Goal: Task Accomplishment & Management: Use online tool/utility

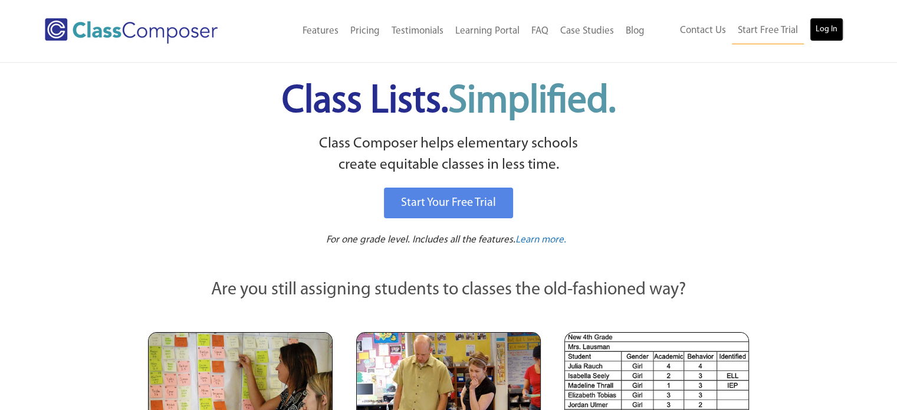
click at [830, 37] on link "Log In" at bounding box center [827, 30] width 34 height 24
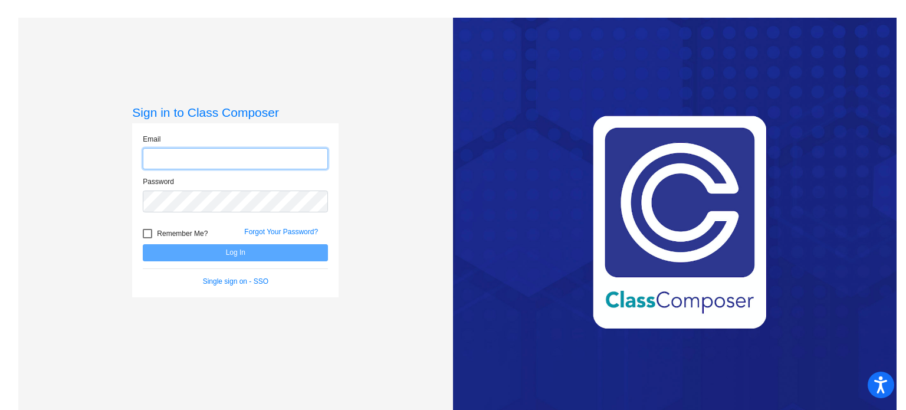
type input "[PERSON_NAME][EMAIL_ADDRESS][DOMAIN_NAME]"
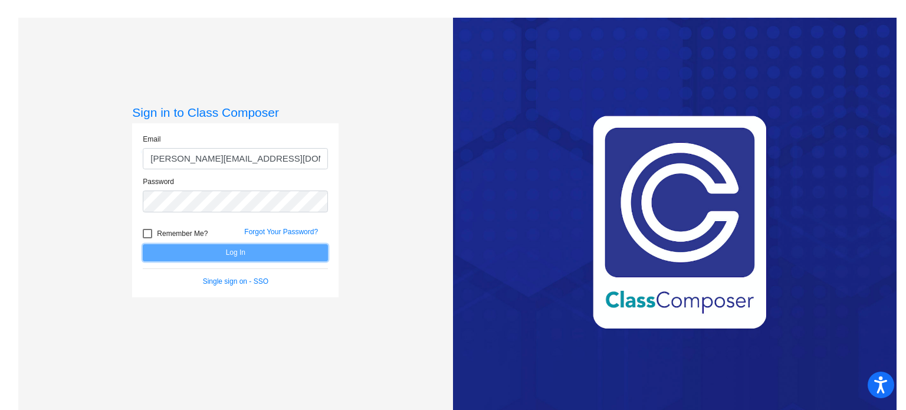
click at [235, 249] on button "Log In" at bounding box center [235, 252] width 185 height 17
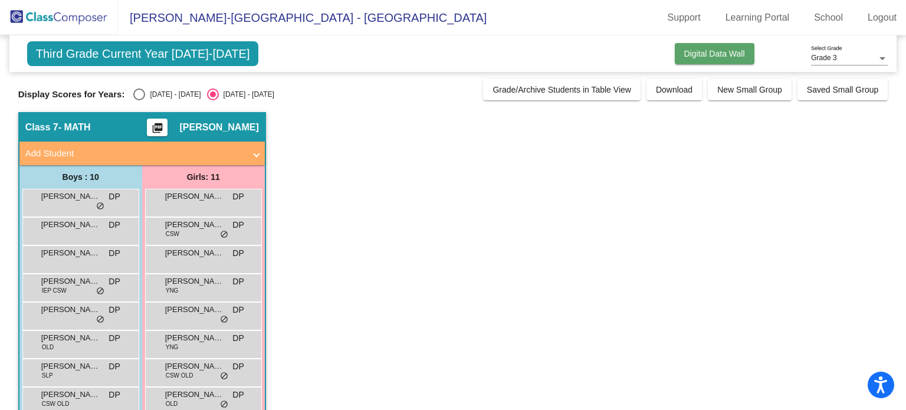
click at [723, 54] on span "Digital Data Wall" at bounding box center [714, 53] width 61 height 9
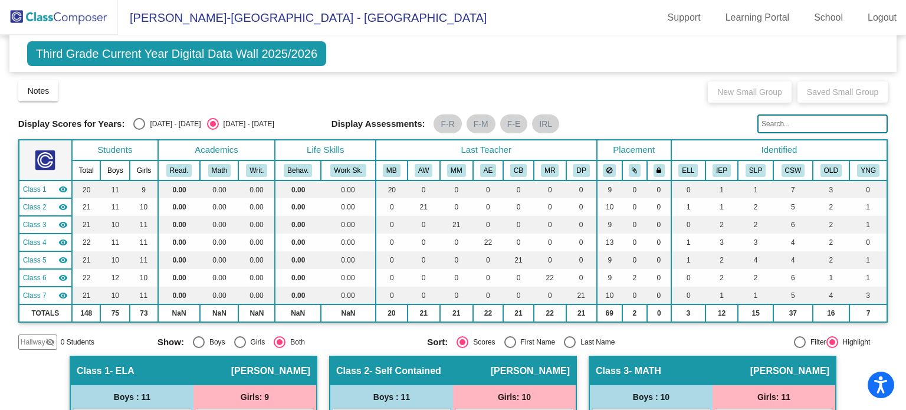
click at [146, 123] on div "[DATE] - [DATE]" at bounding box center [172, 124] width 55 height 11
click at [139, 130] on input "[DATE] - [DATE]" at bounding box center [139, 130] width 1 height 1
radio input "true"
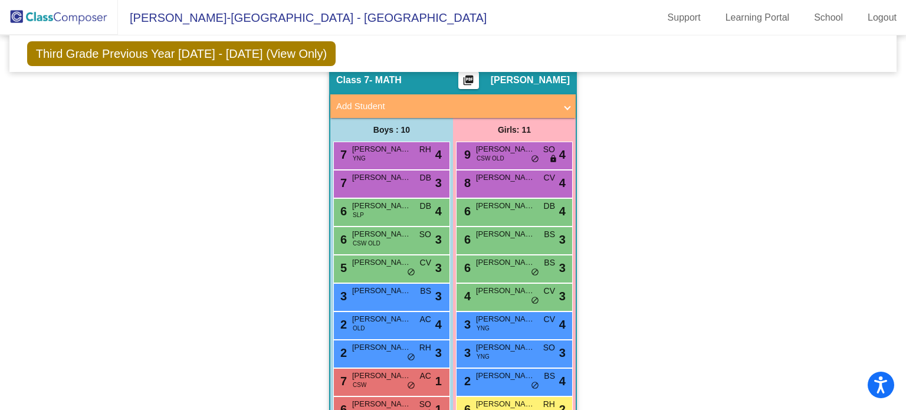
scroll to position [1142, 0]
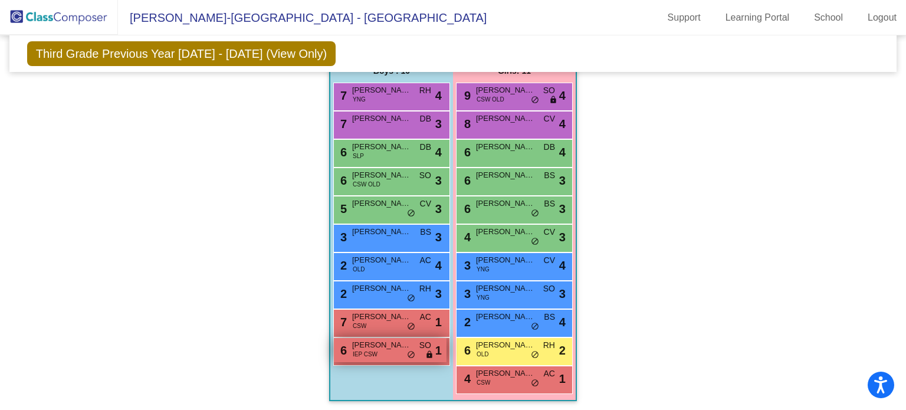
click at [346, 352] on div "6 [PERSON_NAME] IEP CSW SO lock do_not_disturb_alt 1" at bounding box center [390, 350] width 113 height 24
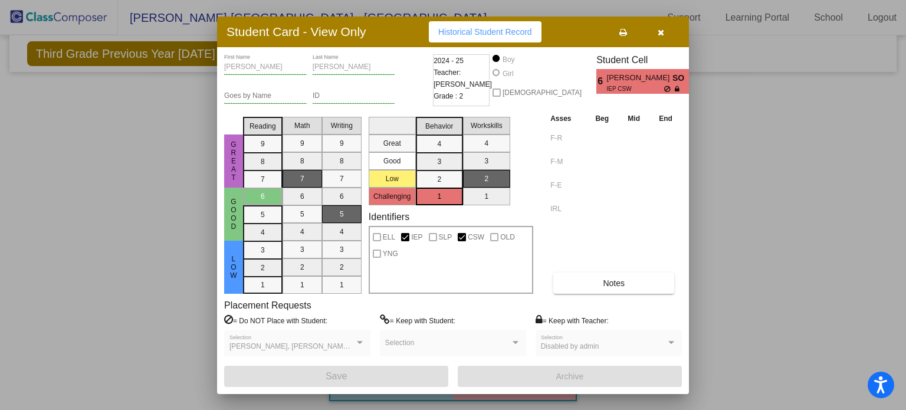
click at [662, 34] on icon "button" at bounding box center [660, 32] width 6 height 8
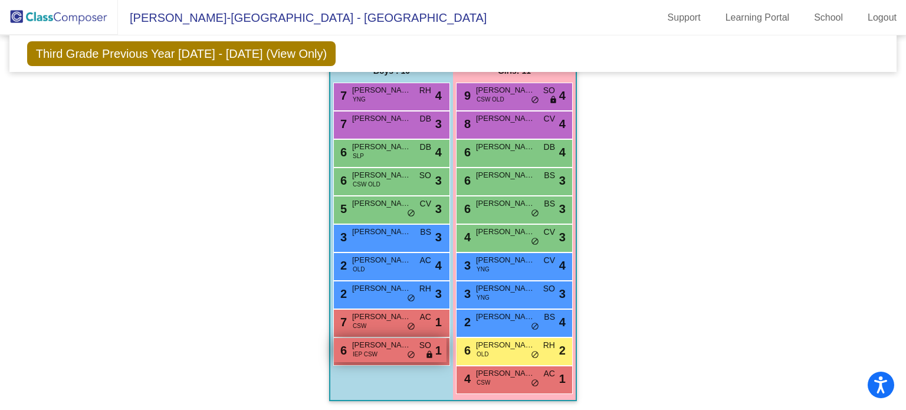
click at [392, 344] on span "[PERSON_NAME]" at bounding box center [381, 345] width 59 height 12
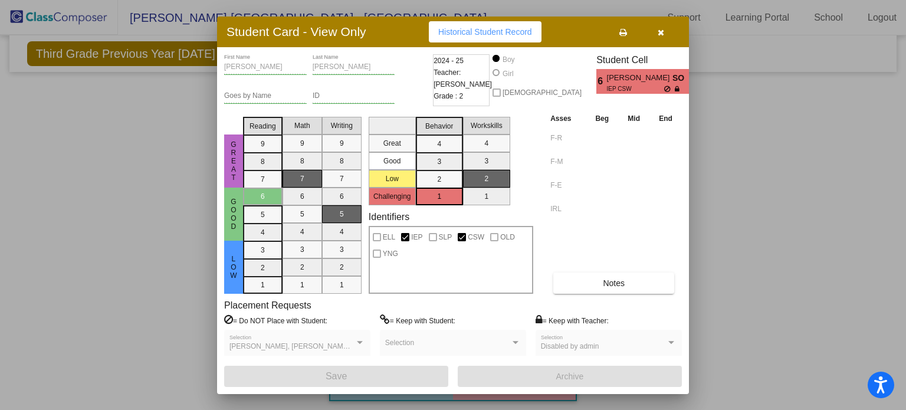
click at [743, 181] on div at bounding box center [453, 205] width 906 height 410
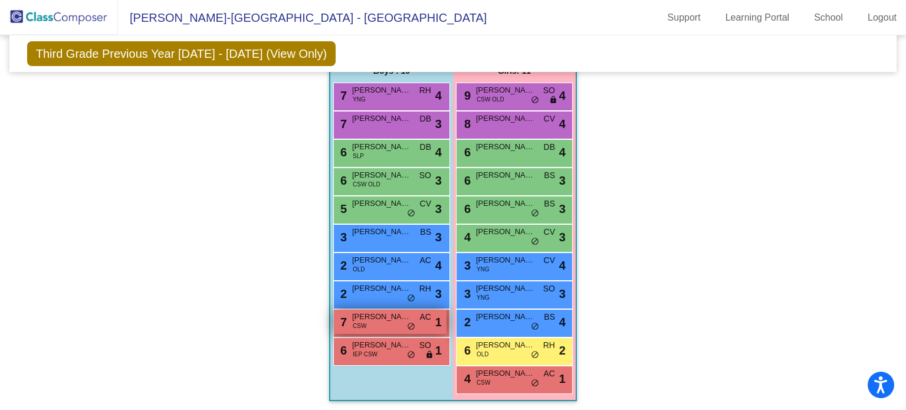
drag, startPoint x: 394, startPoint y: 305, endPoint x: 387, endPoint y: 308, distance: 7.7
click at [391, 306] on div "7 [PERSON_NAME] YNG RH lock do_not_disturb_alt 4 7 [PERSON_NAME] [PERSON_NAME] …" at bounding box center [391, 224] width 117 height 283
click at [376, 314] on span "[PERSON_NAME]" at bounding box center [381, 317] width 59 height 12
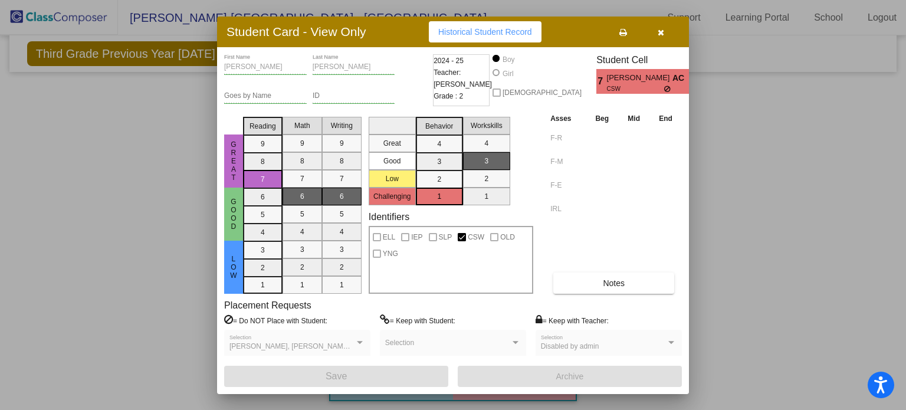
click at [778, 262] on div at bounding box center [453, 205] width 906 height 410
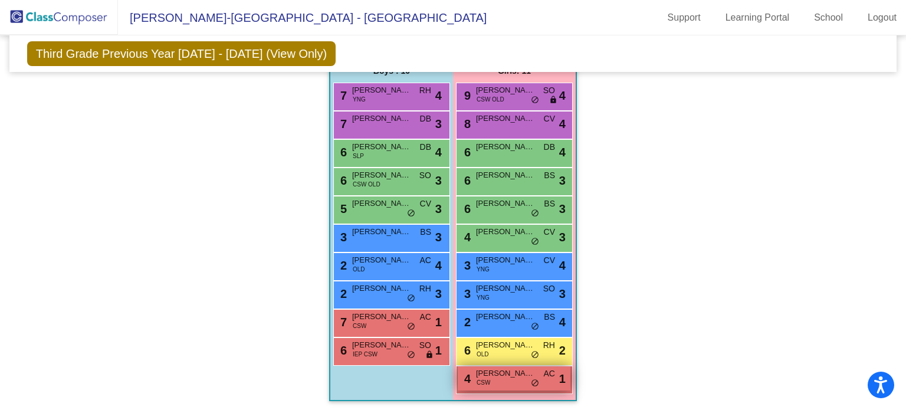
click at [481, 380] on span "CSW" at bounding box center [483, 382] width 14 height 9
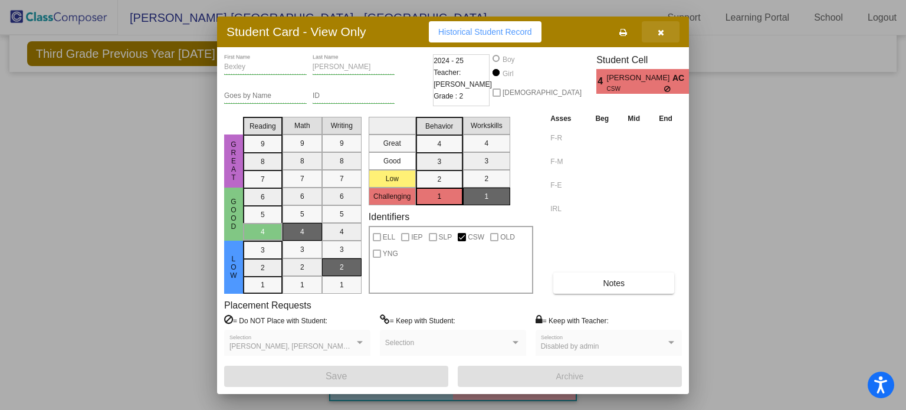
click at [664, 30] on button "button" at bounding box center [661, 31] width 38 height 21
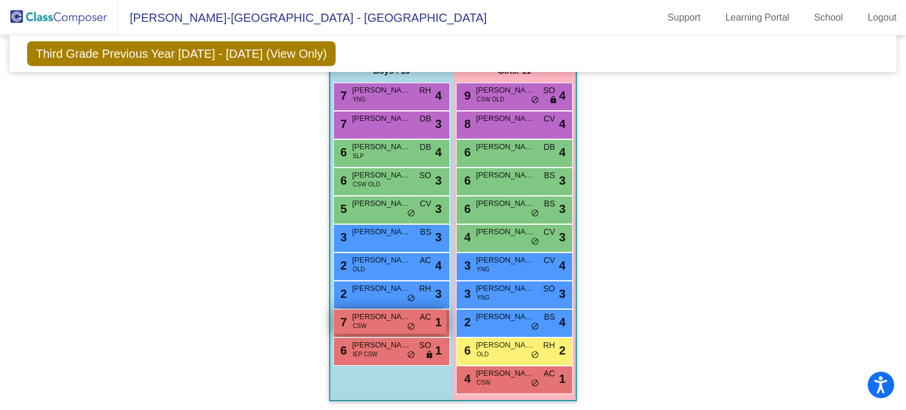
click at [370, 320] on div "7 [PERSON_NAME] CSW AC lock do_not_disturb_alt 1" at bounding box center [390, 322] width 113 height 24
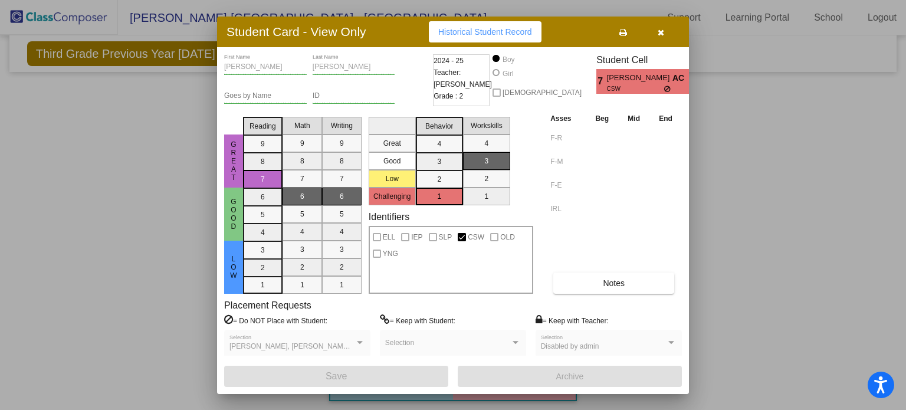
click at [657, 31] on icon "button" at bounding box center [660, 32] width 6 height 8
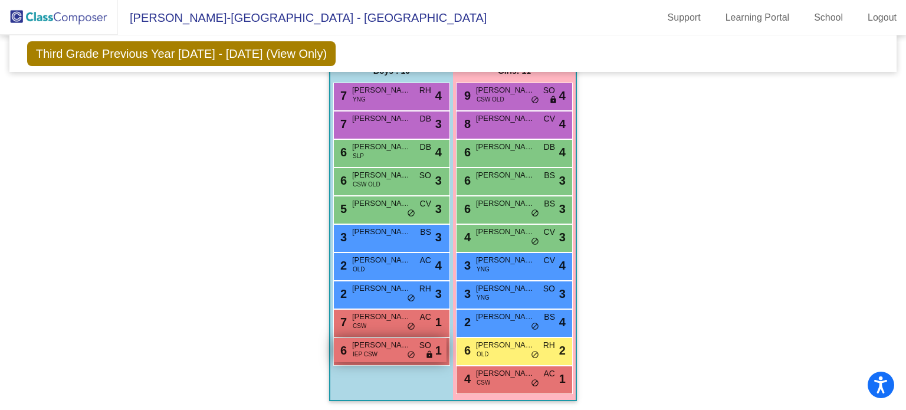
click at [356, 350] on span "IEP CSW" at bounding box center [365, 354] width 25 height 9
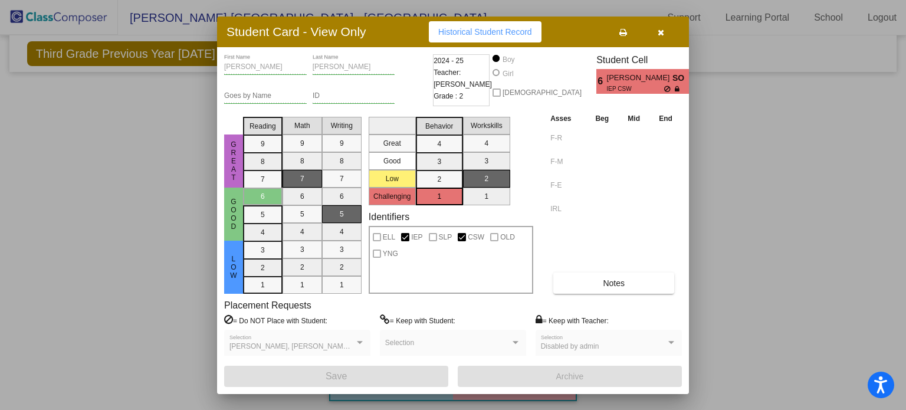
click at [662, 29] on icon "button" at bounding box center [660, 32] width 6 height 8
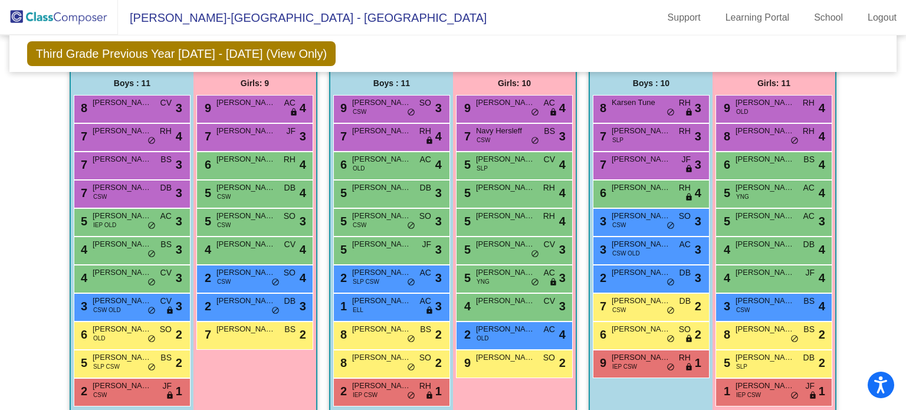
scroll to position [376, 0]
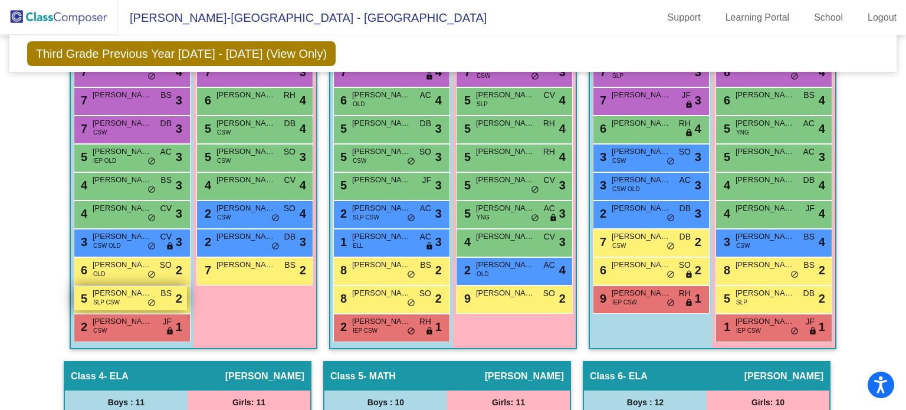
click at [124, 297] on span "[PERSON_NAME]" at bounding box center [122, 293] width 59 height 12
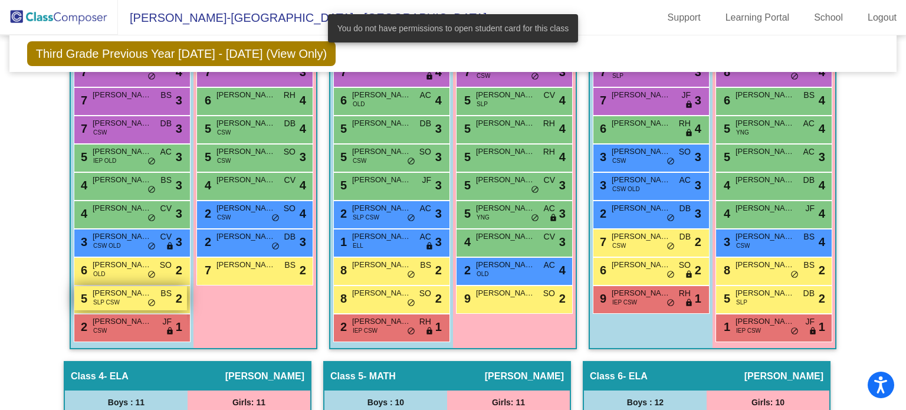
click at [119, 301] on div "5 [PERSON_NAME] SLP CSW BS lock do_not_disturb_alt 2" at bounding box center [130, 298] width 113 height 24
click at [135, 277] on div "6 [PERSON_NAME] OLD SO lock do_not_disturb_alt 2" at bounding box center [130, 270] width 113 height 24
click at [134, 265] on span "[PERSON_NAME]" at bounding box center [122, 265] width 59 height 12
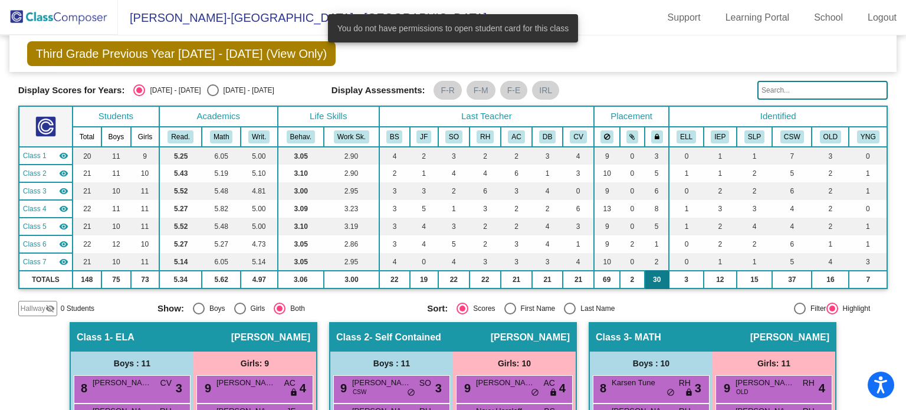
scroll to position [0, 0]
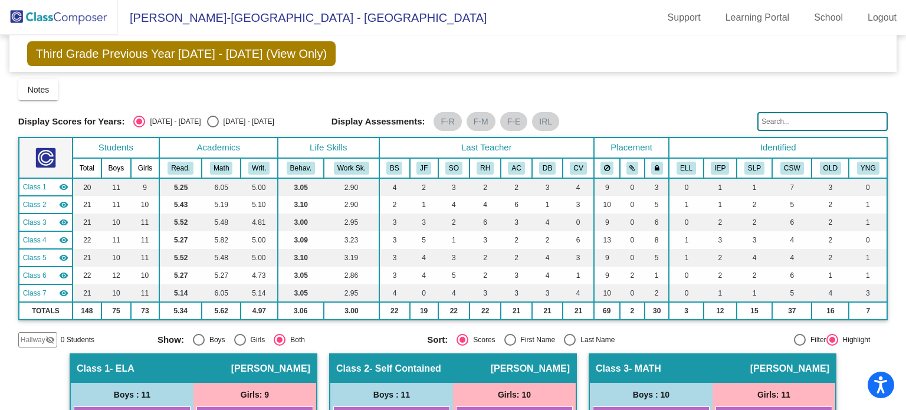
drag, startPoint x: 598, startPoint y: 74, endPoint x: 587, endPoint y: 68, distance: 12.7
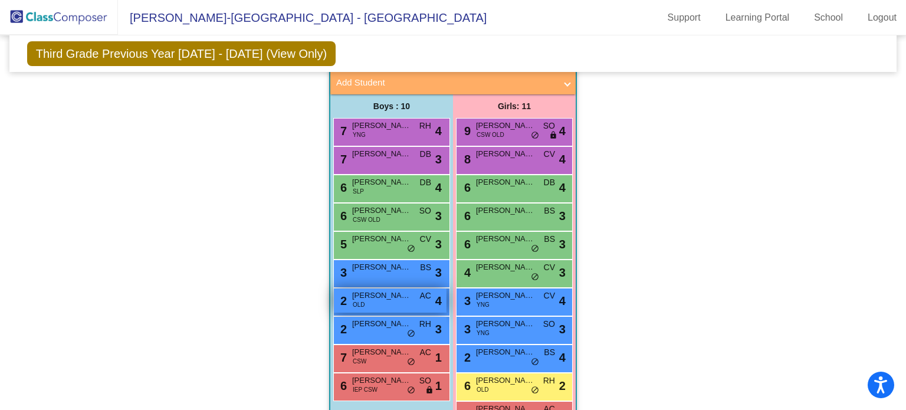
scroll to position [1142, 0]
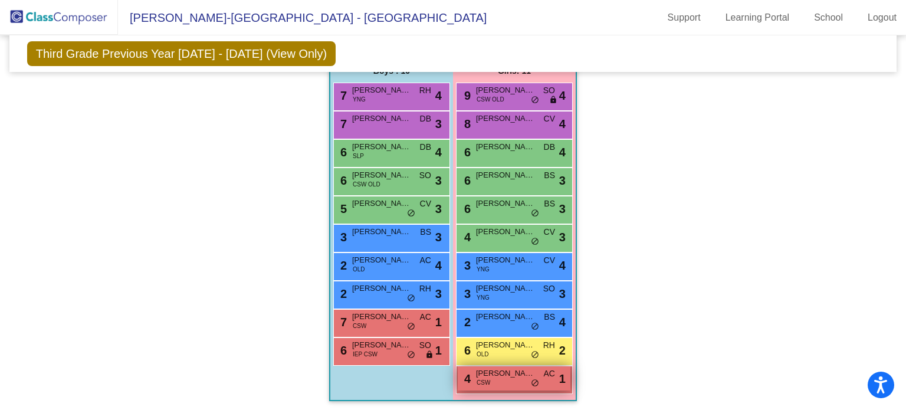
click at [472, 372] on div "4 [PERSON_NAME] CSW AC lock do_not_disturb_alt 1" at bounding box center [514, 378] width 113 height 24
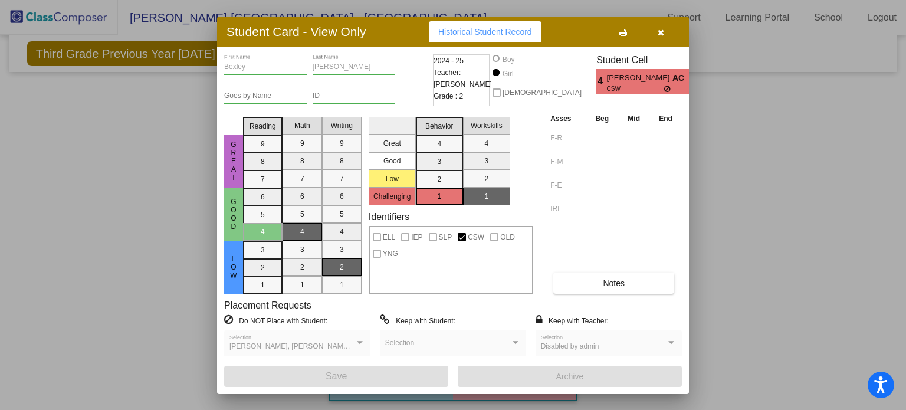
click at [658, 37] on button "button" at bounding box center [661, 31] width 38 height 21
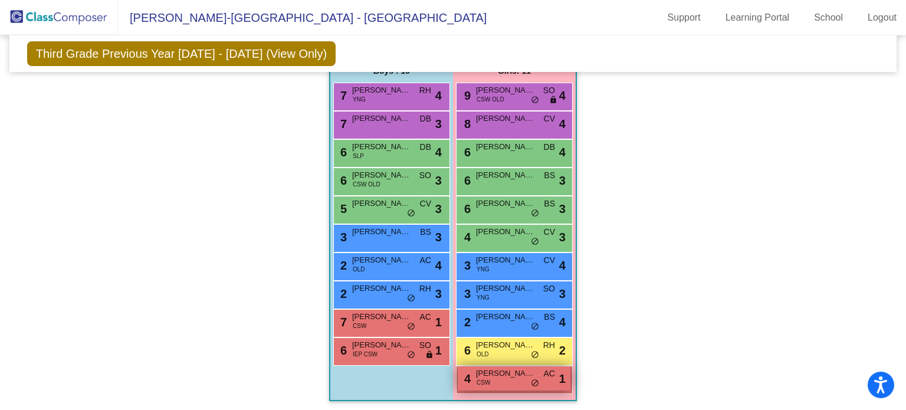
click at [502, 373] on span "[PERSON_NAME]" at bounding box center [505, 373] width 59 height 12
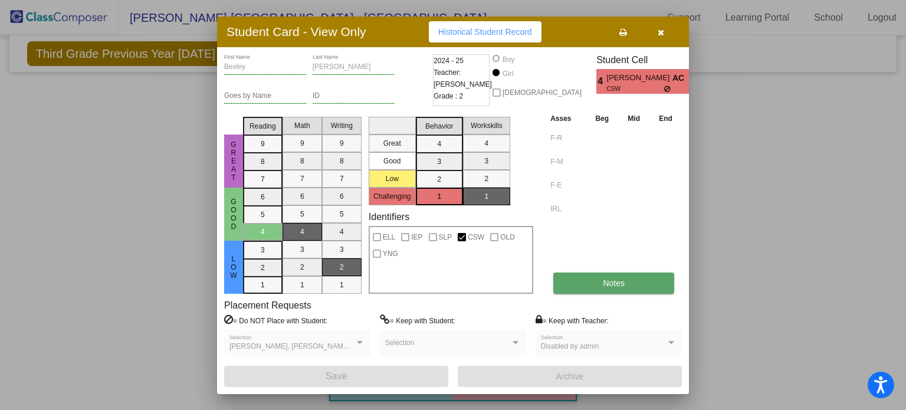
click at [609, 288] on button "Notes" at bounding box center [613, 282] width 121 height 21
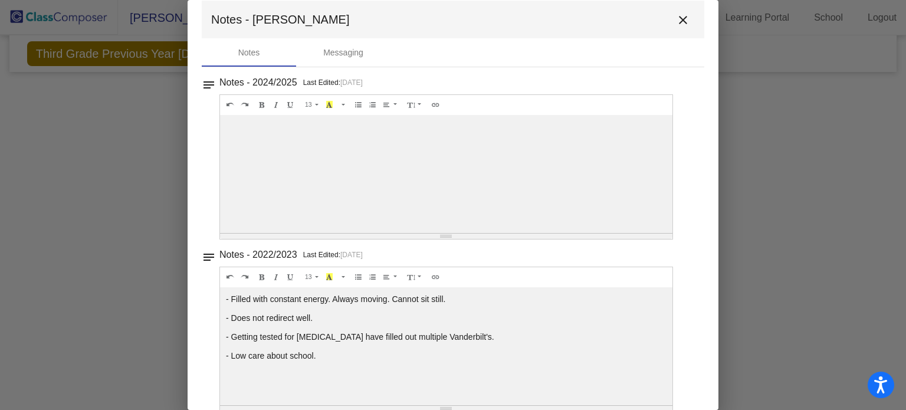
scroll to position [0, 0]
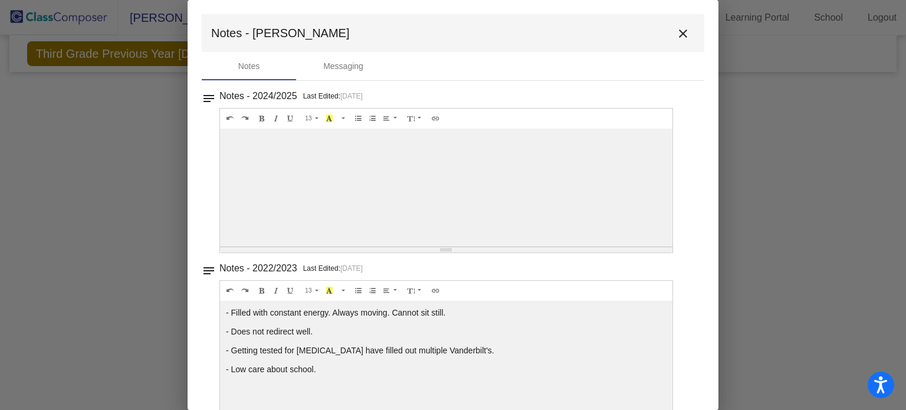
click at [677, 34] on mat-icon "close" at bounding box center [683, 34] width 14 height 14
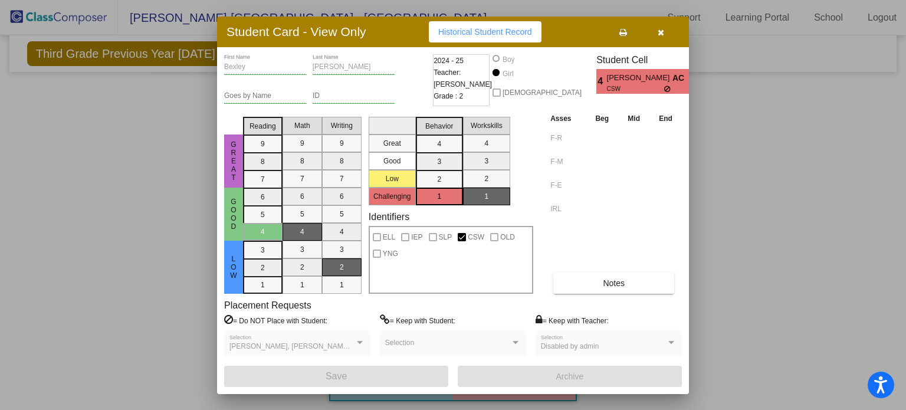
click at [659, 37] on button "button" at bounding box center [661, 31] width 38 height 21
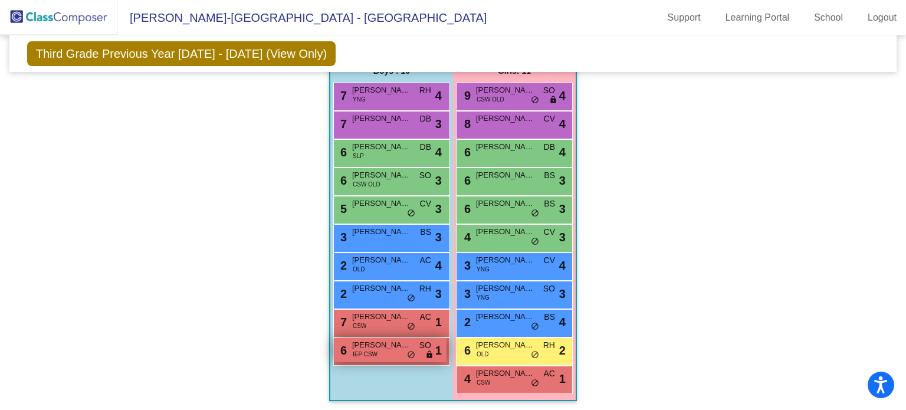
click at [389, 339] on span "[PERSON_NAME]" at bounding box center [381, 345] width 59 height 12
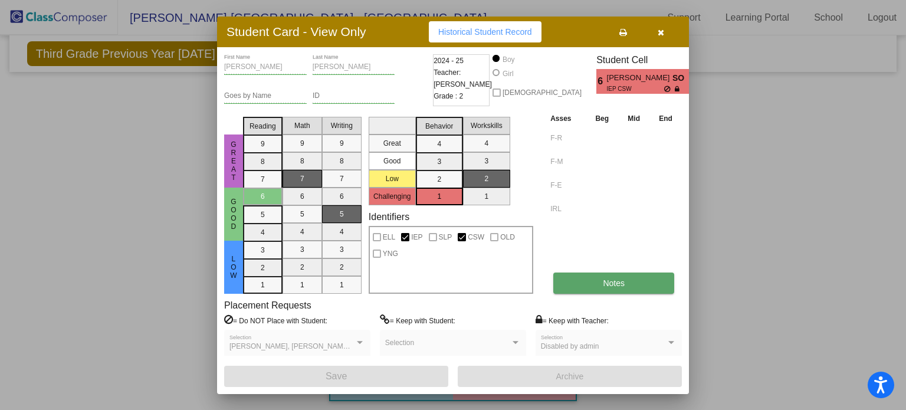
click at [590, 279] on button "Notes" at bounding box center [613, 282] width 121 height 21
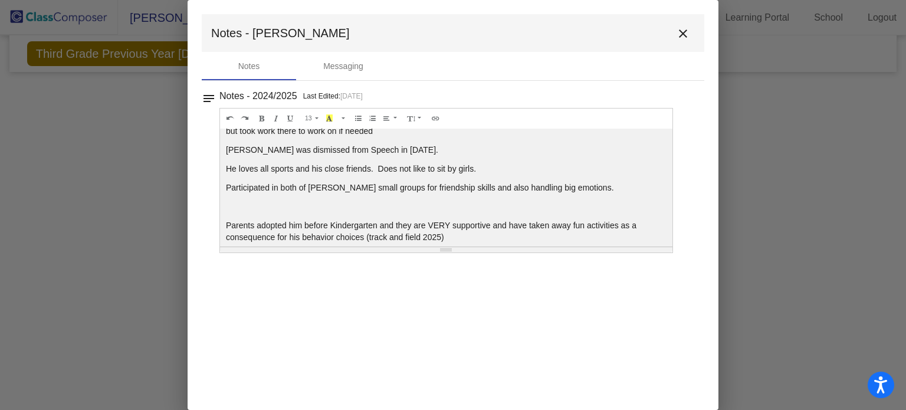
scroll to position [31, 0]
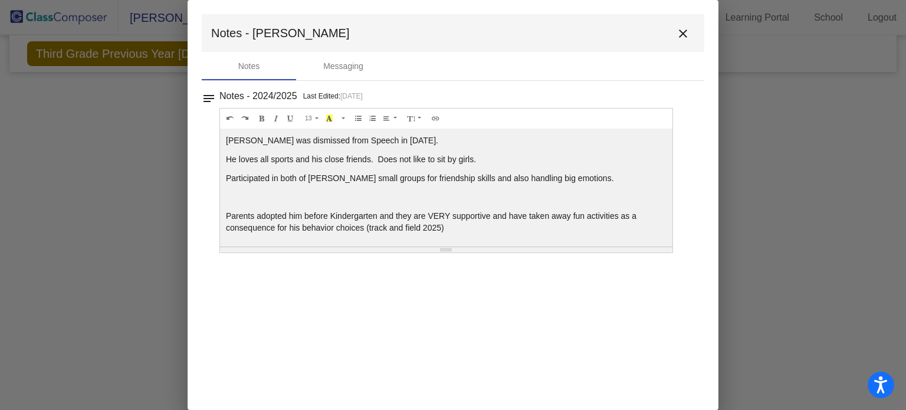
click at [688, 36] on mat-icon "close" at bounding box center [683, 34] width 14 height 14
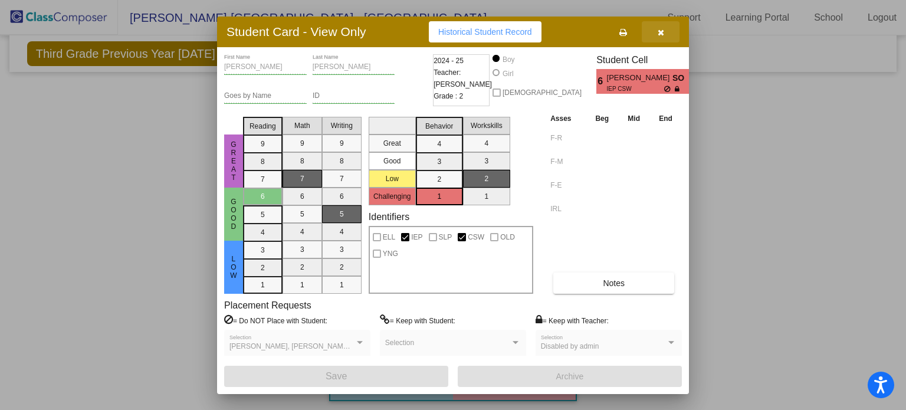
click at [664, 30] on button "button" at bounding box center [661, 31] width 38 height 21
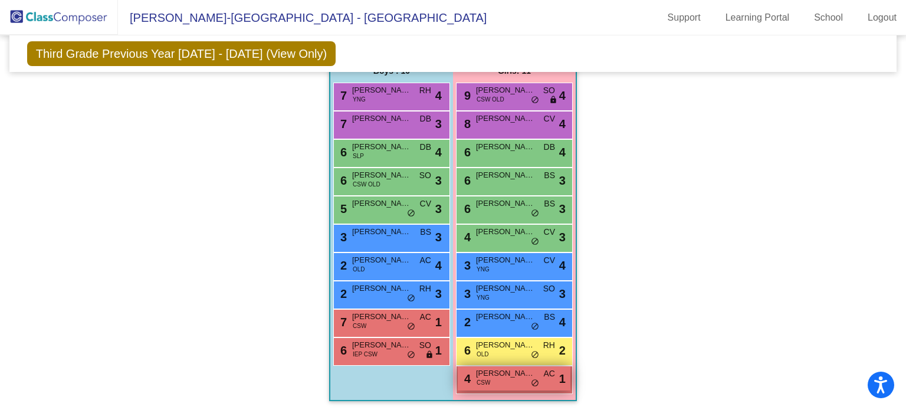
click at [500, 377] on div "4 [PERSON_NAME] CSW AC lock do_not_disturb_alt 1" at bounding box center [514, 378] width 113 height 24
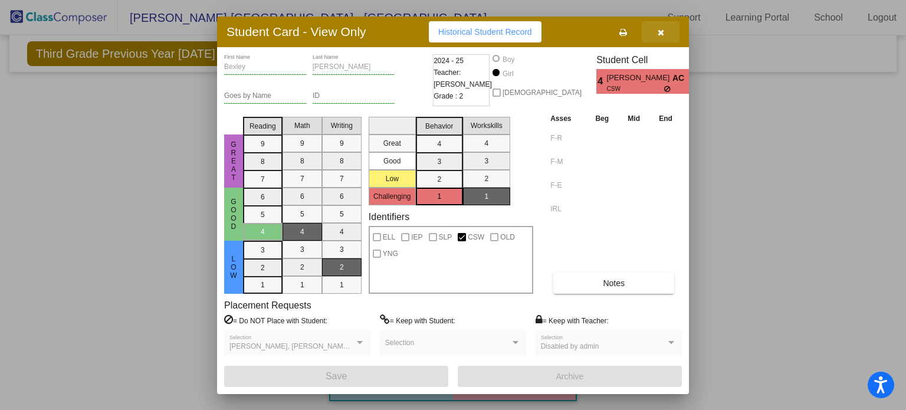
click at [660, 33] on icon "button" at bounding box center [660, 32] width 6 height 8
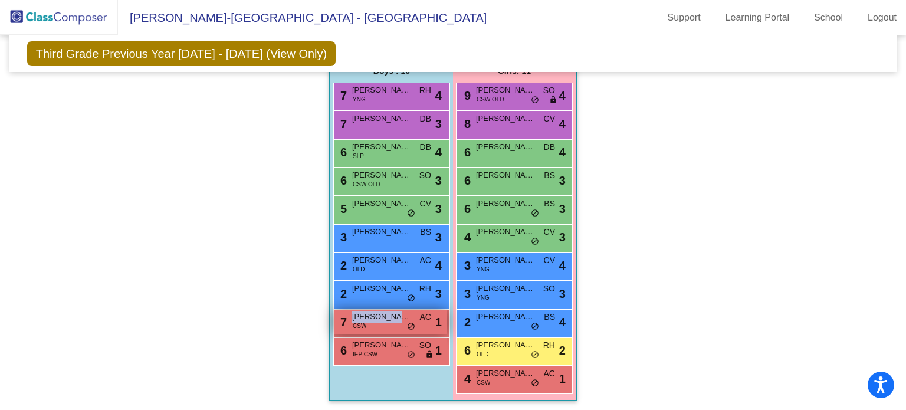
click at [349, 327] on div "7 [PERSON_NAME] CSW AC lock do_not_disturb_alt 1" at bounding box center [390, 322] width 113 height 24
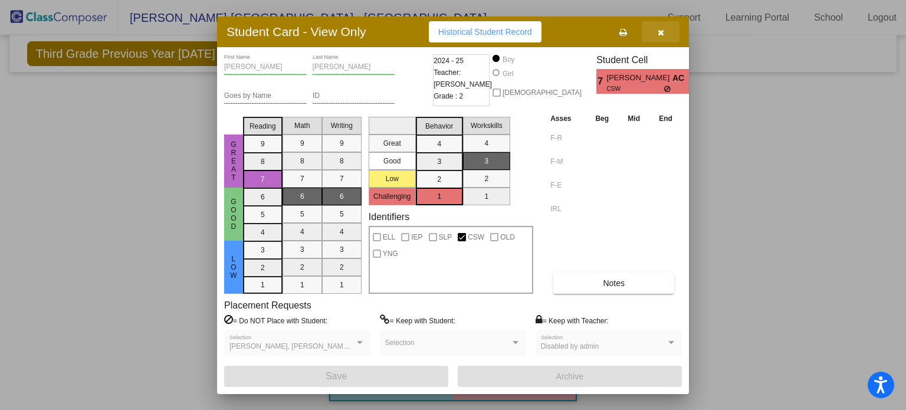
click at [661, 27] on span "button" at bounding box center [660, 31] width 6 height 9
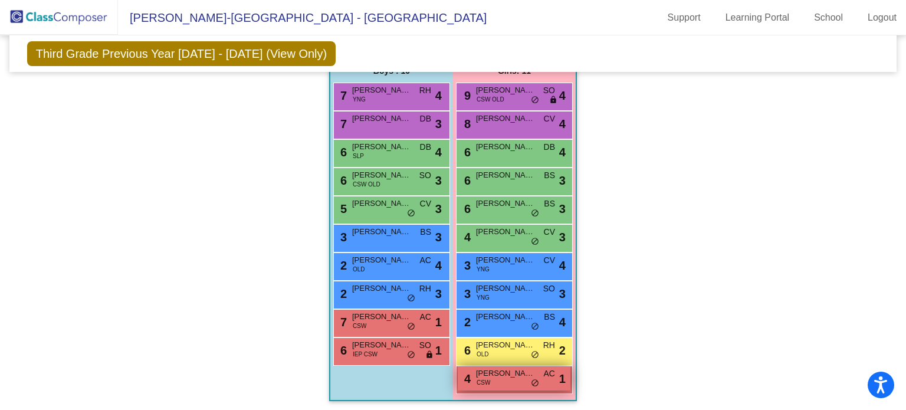
click at [481, 378] on span "CSW" at bounding box center [483, 382] width 14 height 9
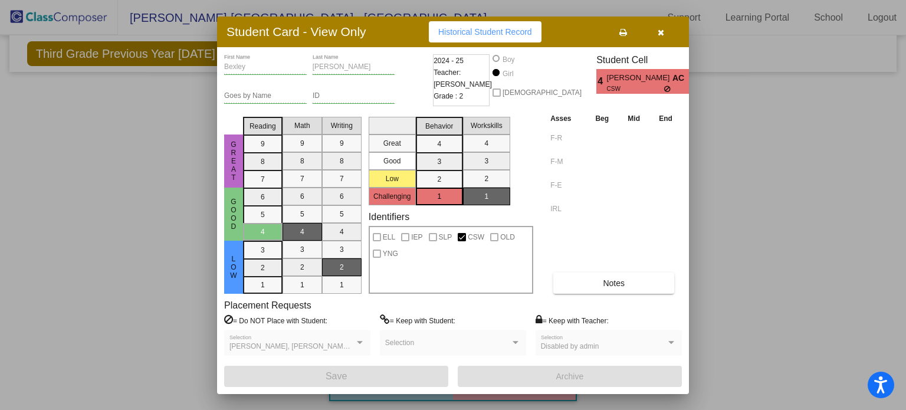
click at [663, 35] on icon "button" at bounding box center [660, 32] width 6 height 8
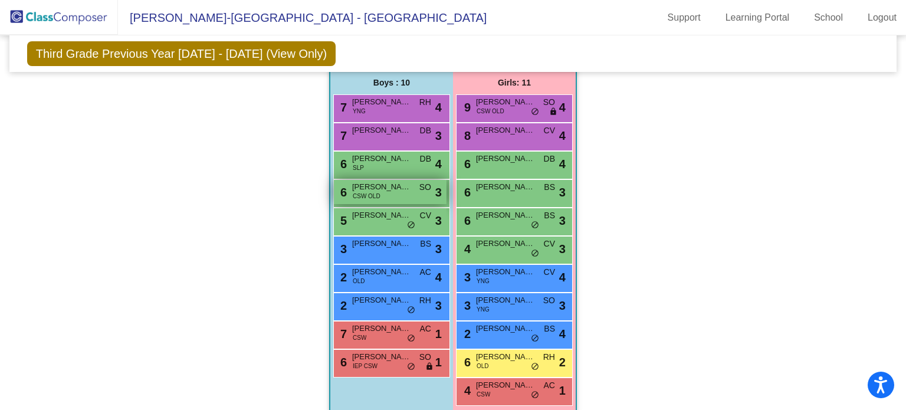
scroll to position [1142, 0]
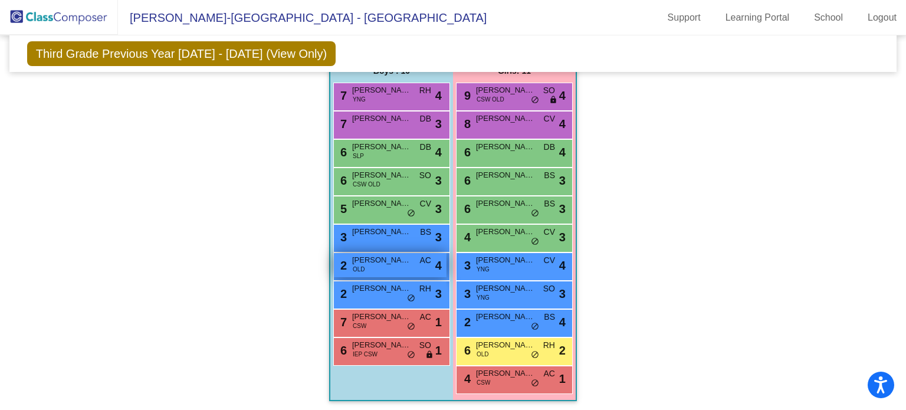
click at [366, 256] on span "[PERSON_NAME]" at bounding box center [381, 260] width 59 height 12
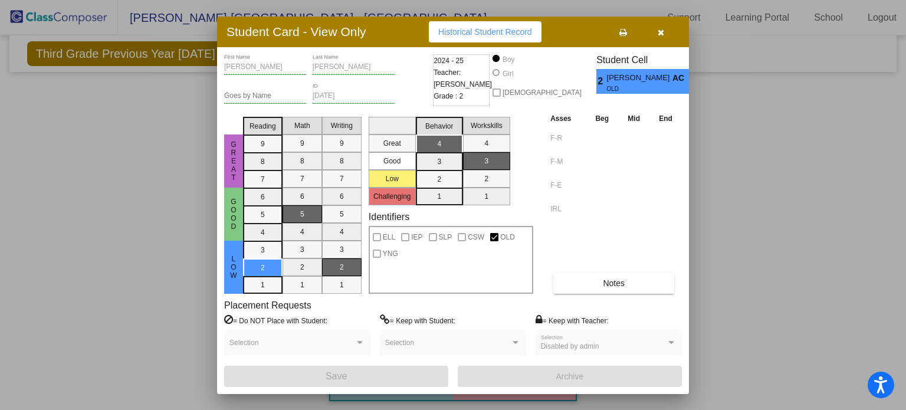
click at [662, 31] on icon "button" at bounding box center [660, 32] width 6 height 8
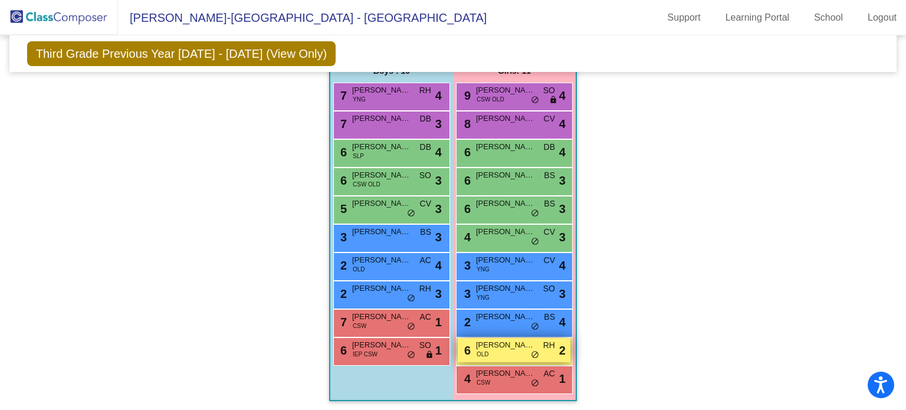
click at [491, 342] on span "[PERSON_NAME]" at bounding box center [505, 345] width 59 height 12
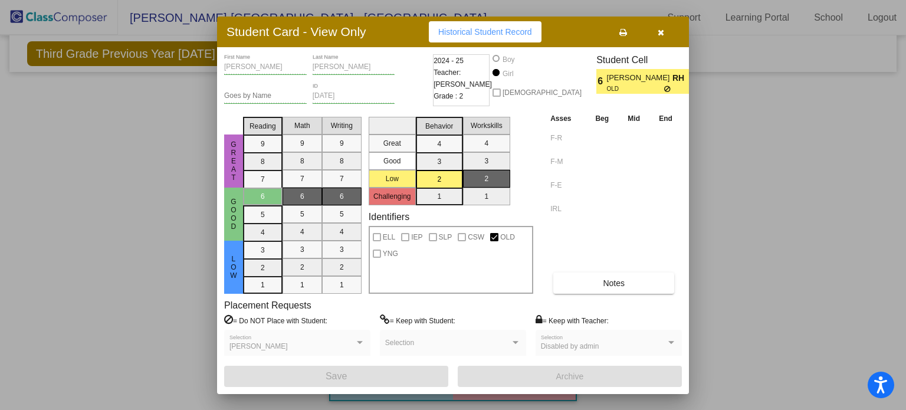
click at [658, 35] on icon "button" at bounding box center [660, 32] width 6 height 8
